Goal: Navigation & Orientation: Find specific page/section

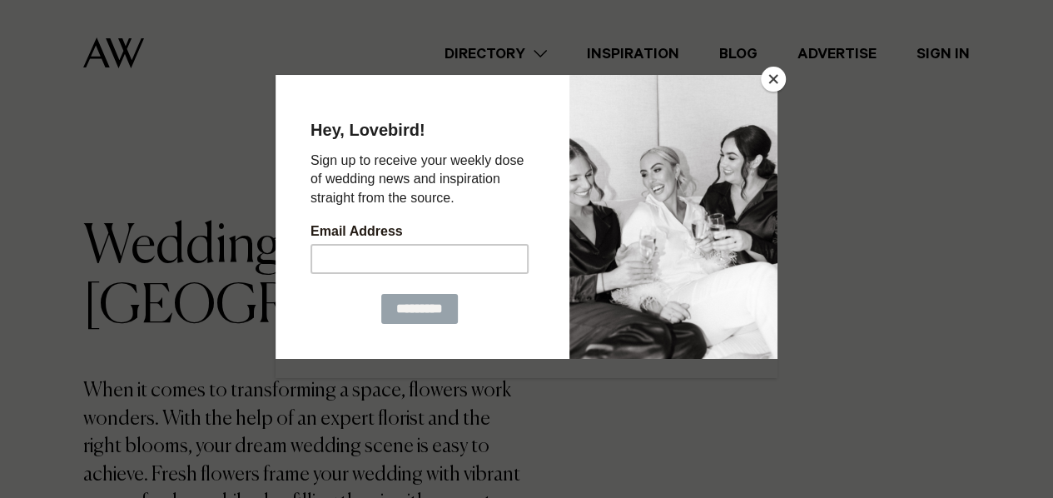
click at [777, 77] on button "Close" at bounding box center [773, 79] width 25 height 25
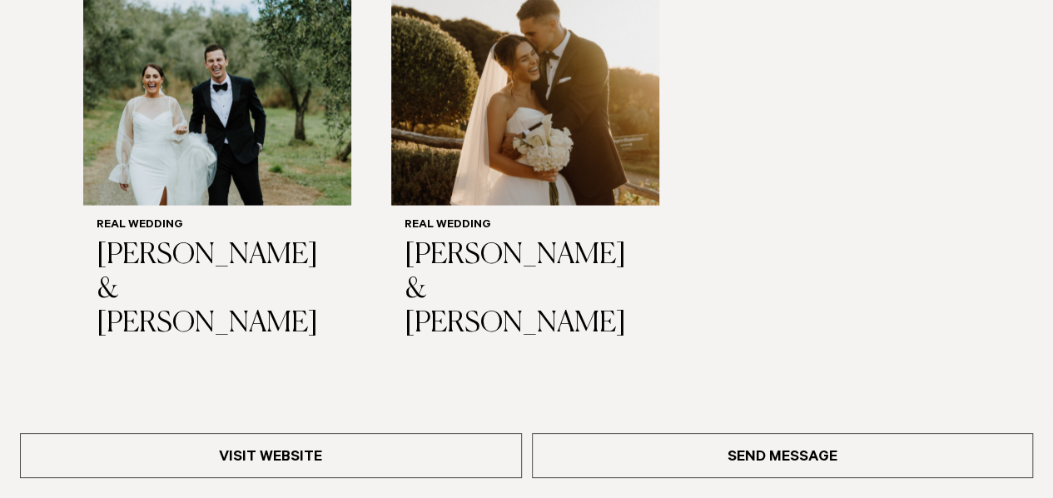
scroll to position [1807, 0]
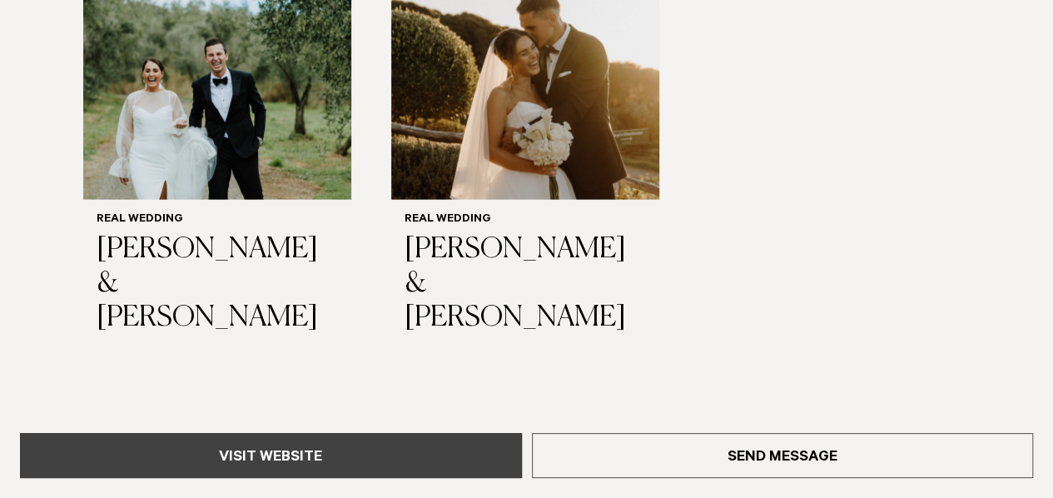
click at [298, 449] on link "Visit Website" at bounding box center [271, 455] width 502 height 45
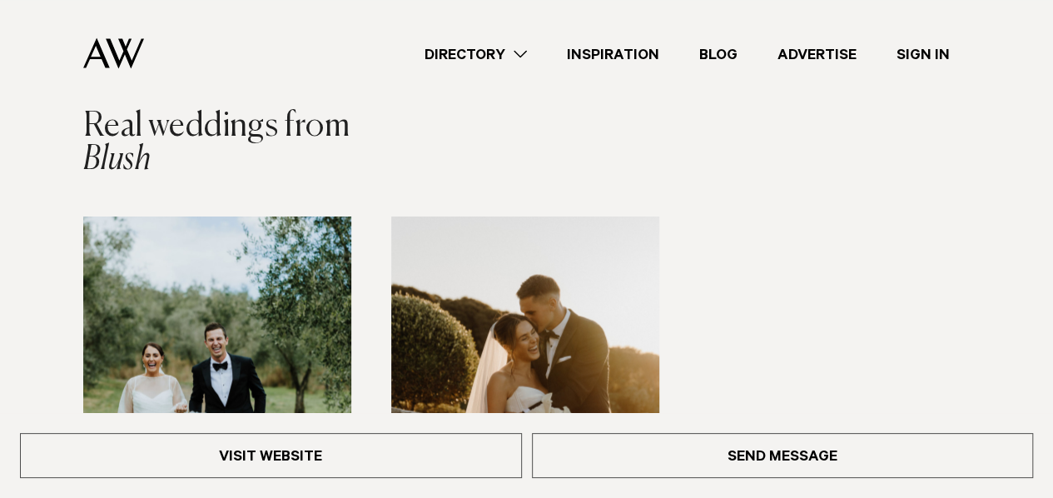
scroll to position [1517, 0]
